Goal: Information Seeking & Learning: Learn about a topic

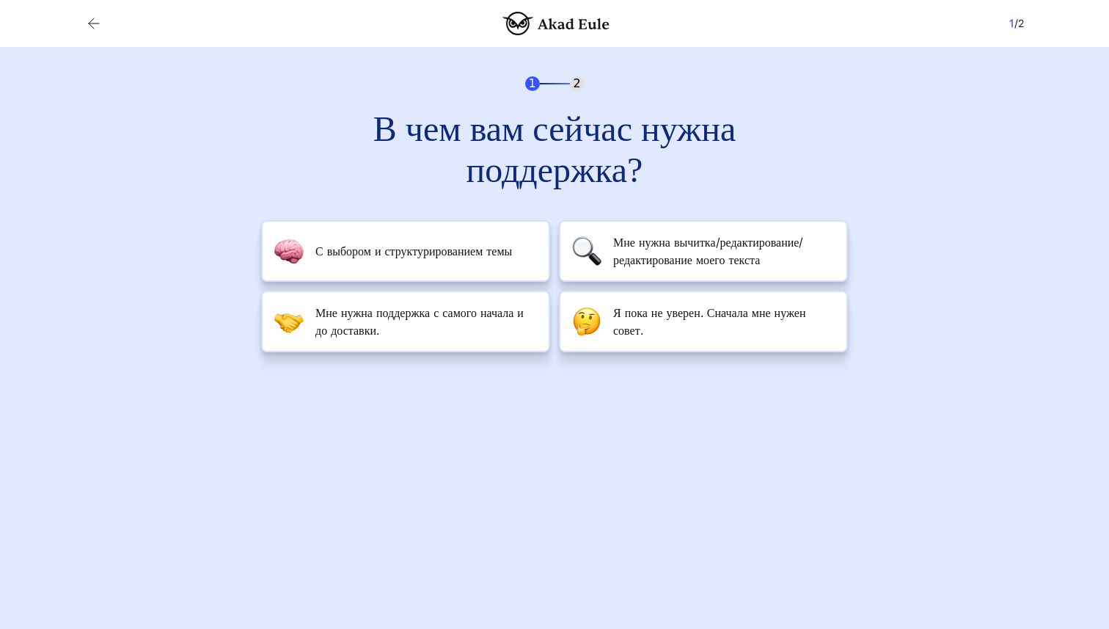
click at [162, 189] on div "1 2 В чем вам сейчас нужна поддержка? С выбором и структурированием темы" at bounding box center [554, 214] width 939 height 335
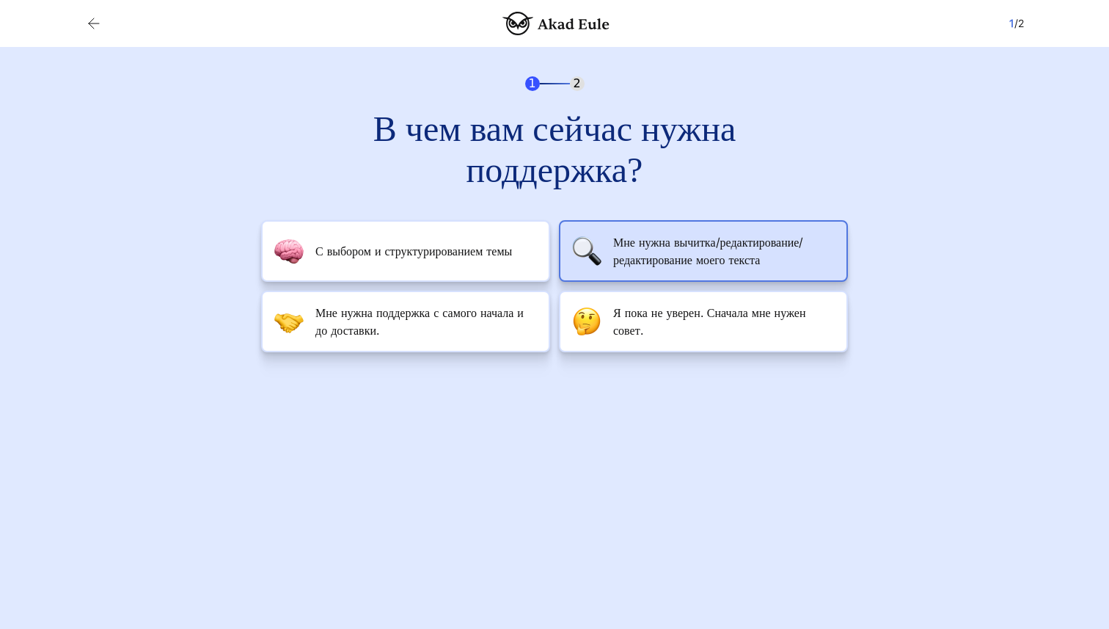
click at [664, 239] on font "Мне нужна вычитка/редактирование/редактирование моего текста" at bounding box center [708, 251] width 190 height 32
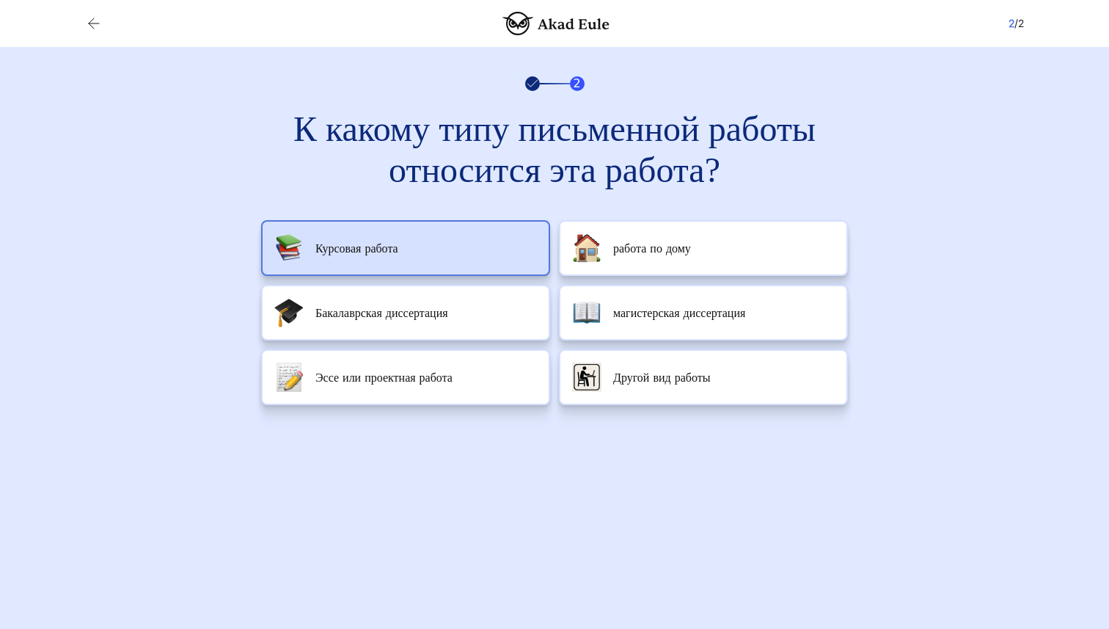
click at [440, 250] on li "Курсовая работа" at bounding box center [405, 248] width 289 height 56
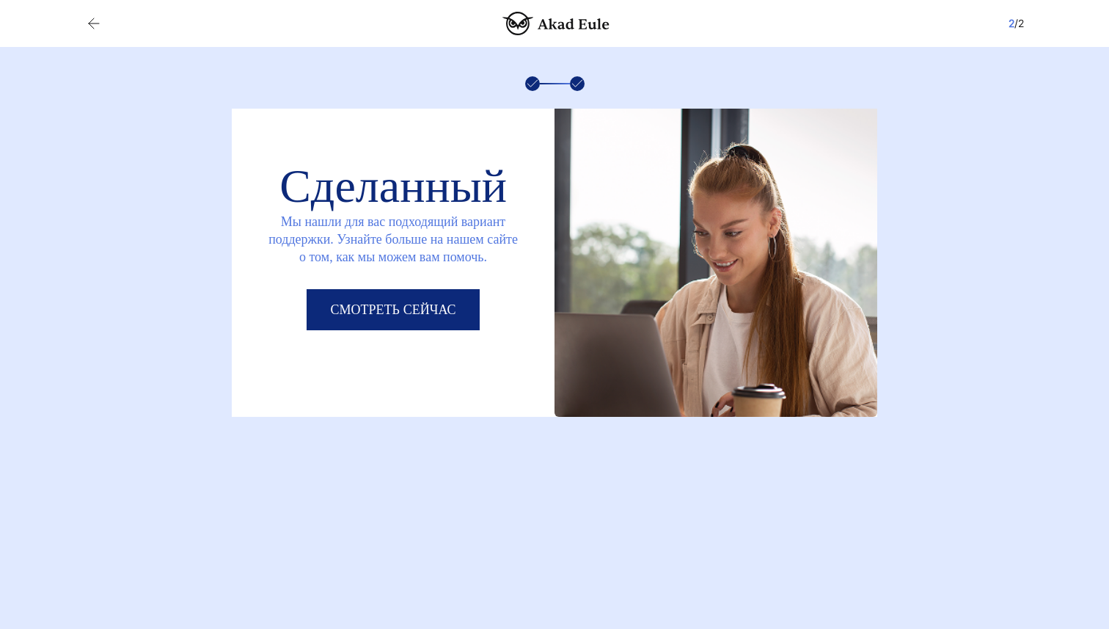
click at [431, 305] on font "Смотреть сейчас" at bounding box center [392, 309] width 125 height 15
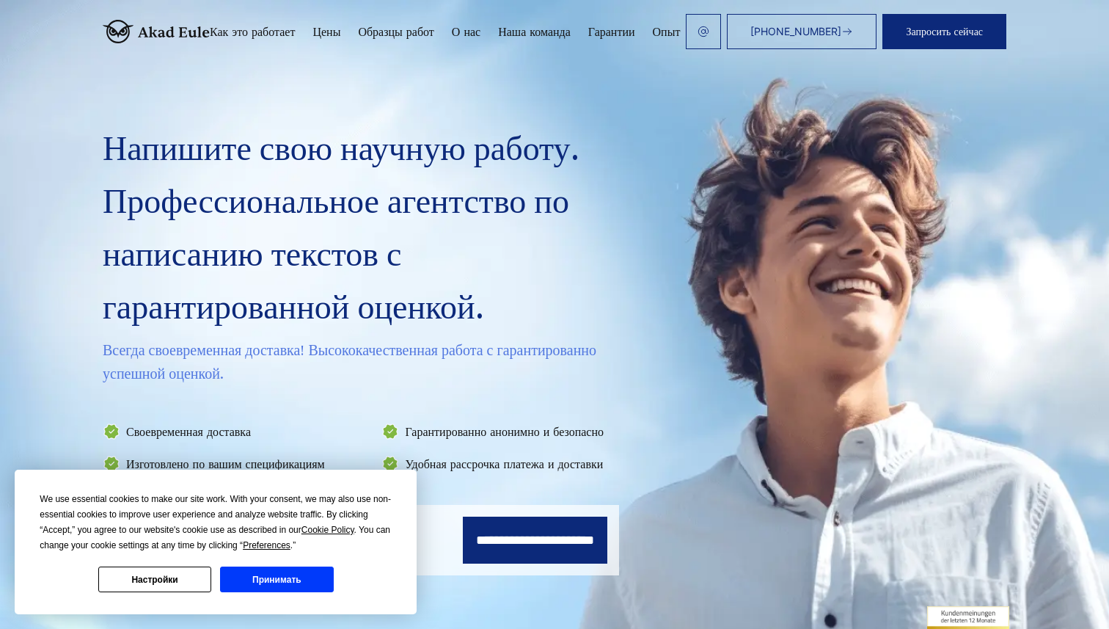
click at [181, 581] on button "Настройки" at bounding box center [154, 579] width 113 height 26
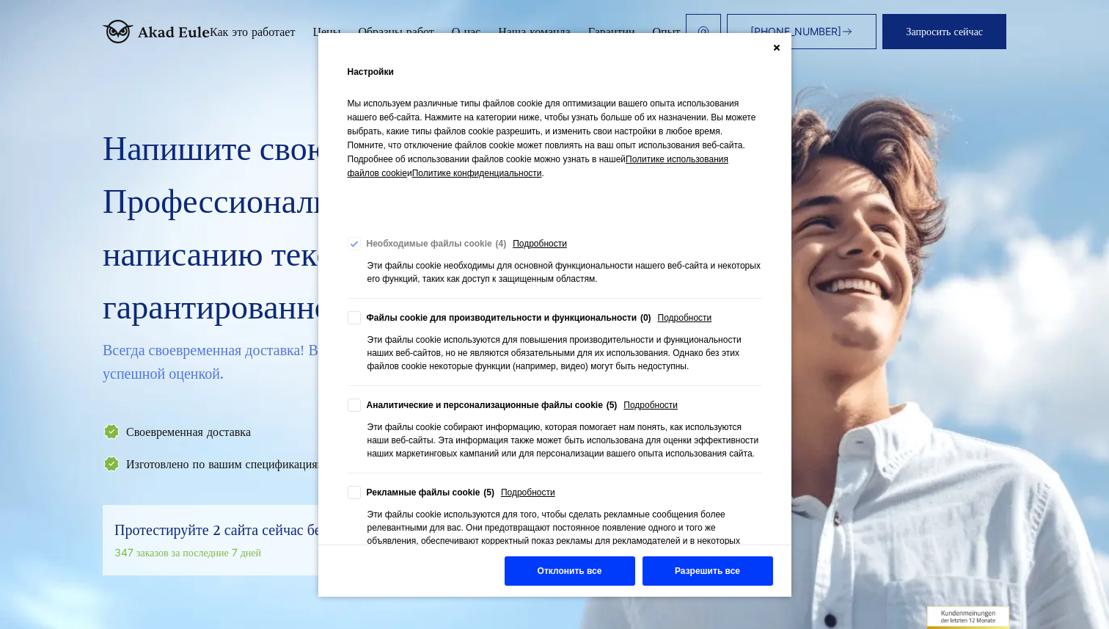
click at [566, 571] on font "Отклонить все" at bounding box center [570, 571] width 65 height 10
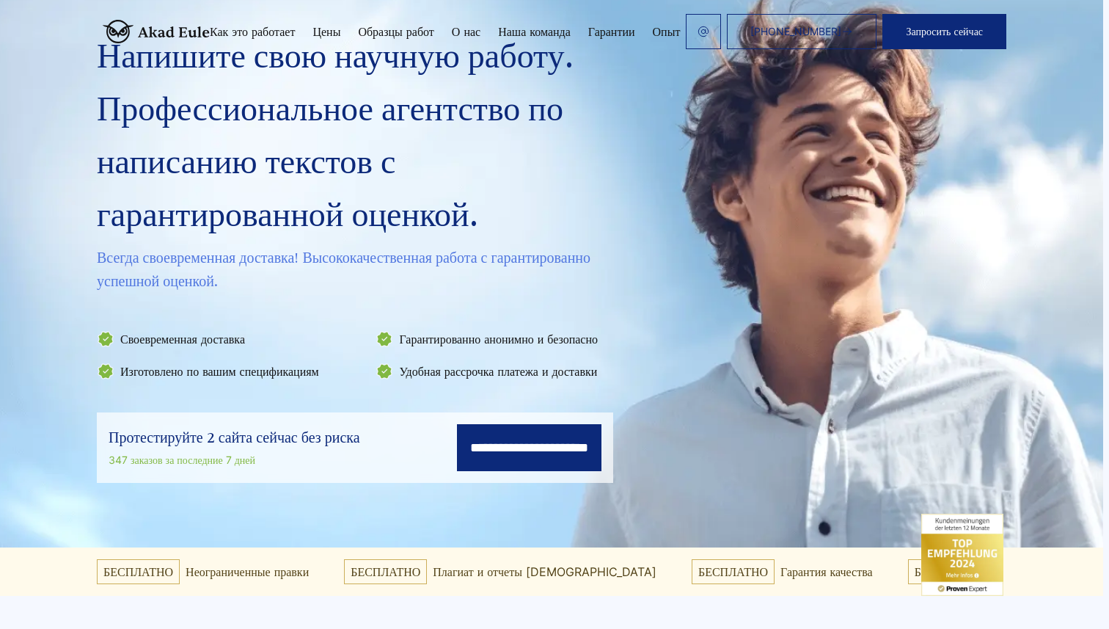
scroll to position [0, 6]
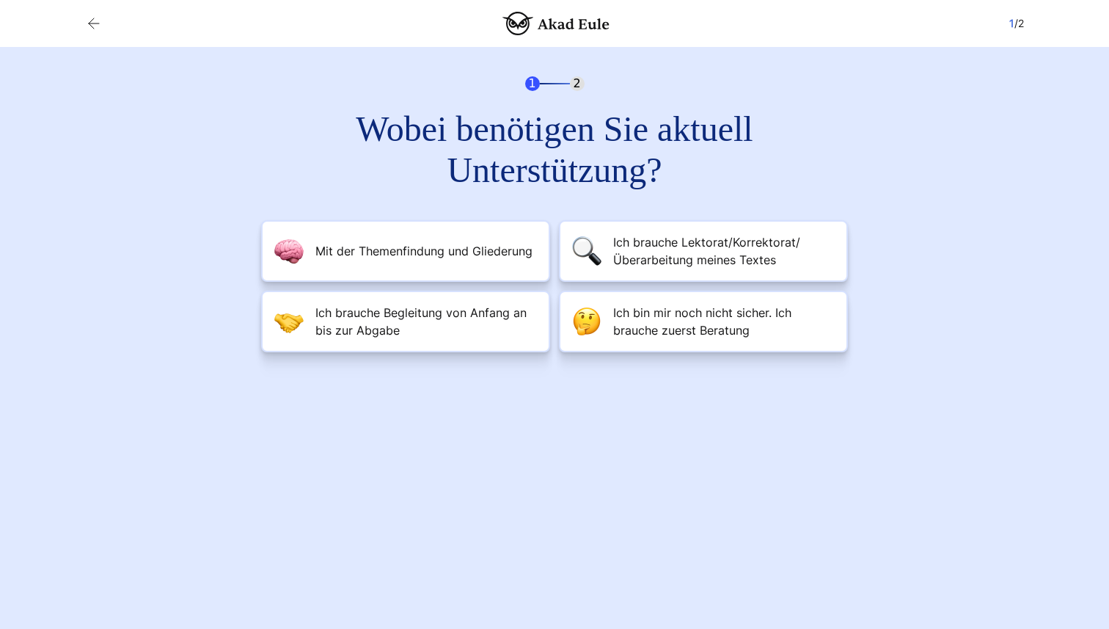
click at [103, 15] on div "1 / 2" at bounding box center [554, 23] width 939 height 23
